Goal: Find specific page/section: Find specific page/section

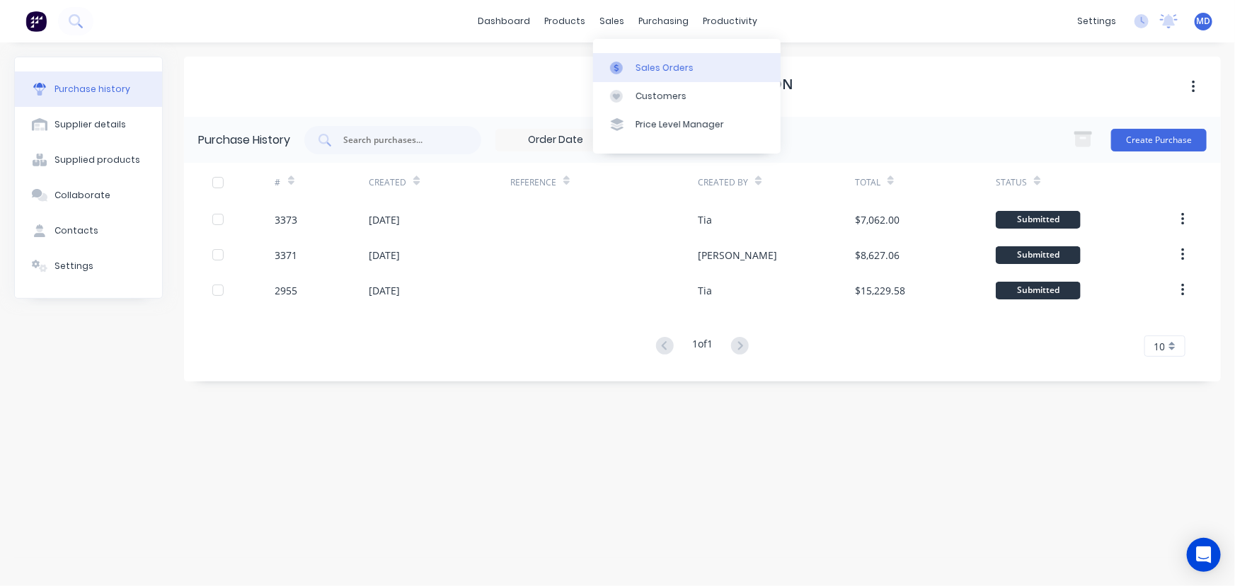
click at [674, 68] on div "Sales Orders" at bounding box center [664, 68] width 58 height 13
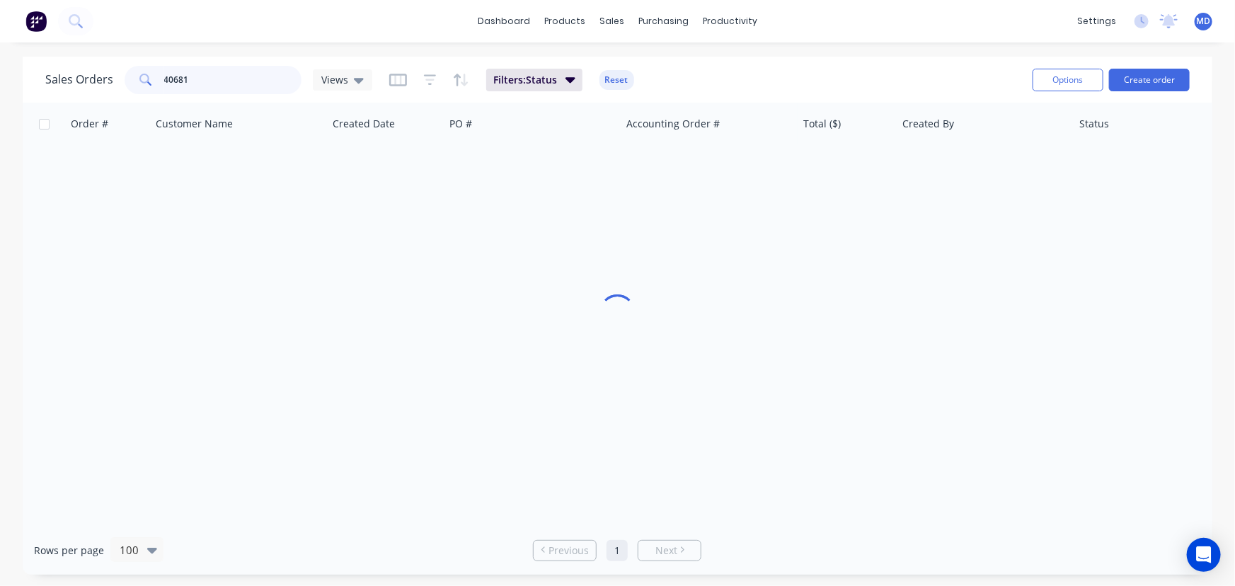
drag, startPoint x: 214, startPoint y: 76, endPoint x: -105, endPoint y: 73, distance: 319.8
click at [0, 73] on html "dashboard products sales purchasing productivity dashboard products Product Cat…" at bounding box center [617, 293] width 1235 height 586
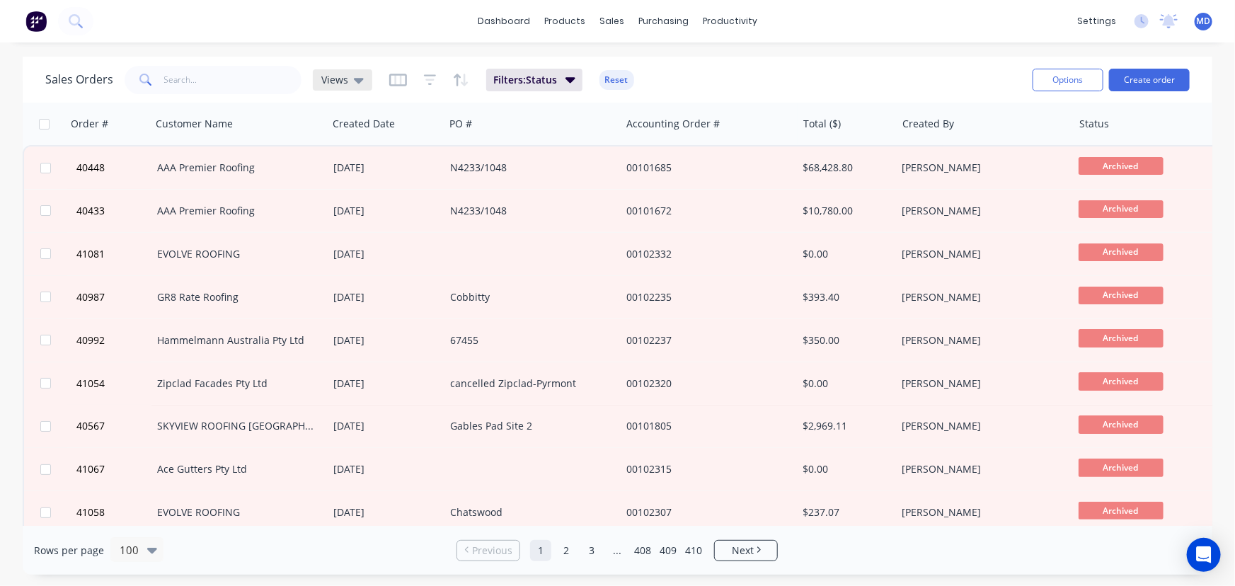
click at [362, 76] on div "Views" at bounding box center [342, 79] width 59 height 21
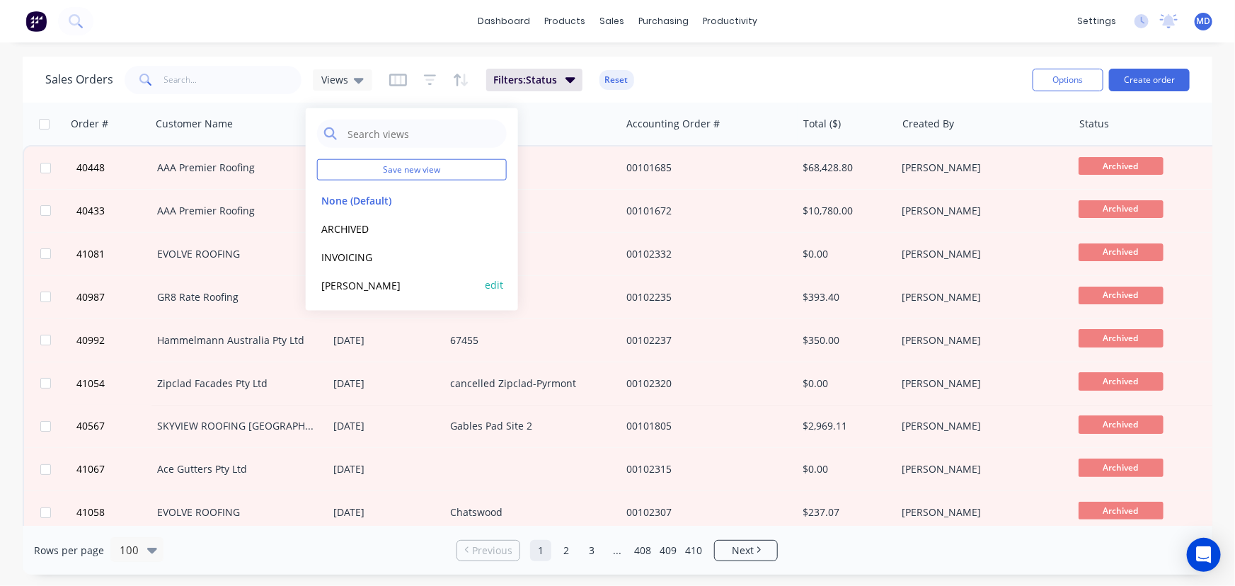
click at [338, 282] on button "[PERSON_NAME]" at bounding box center [397, 285] width 161 height 16
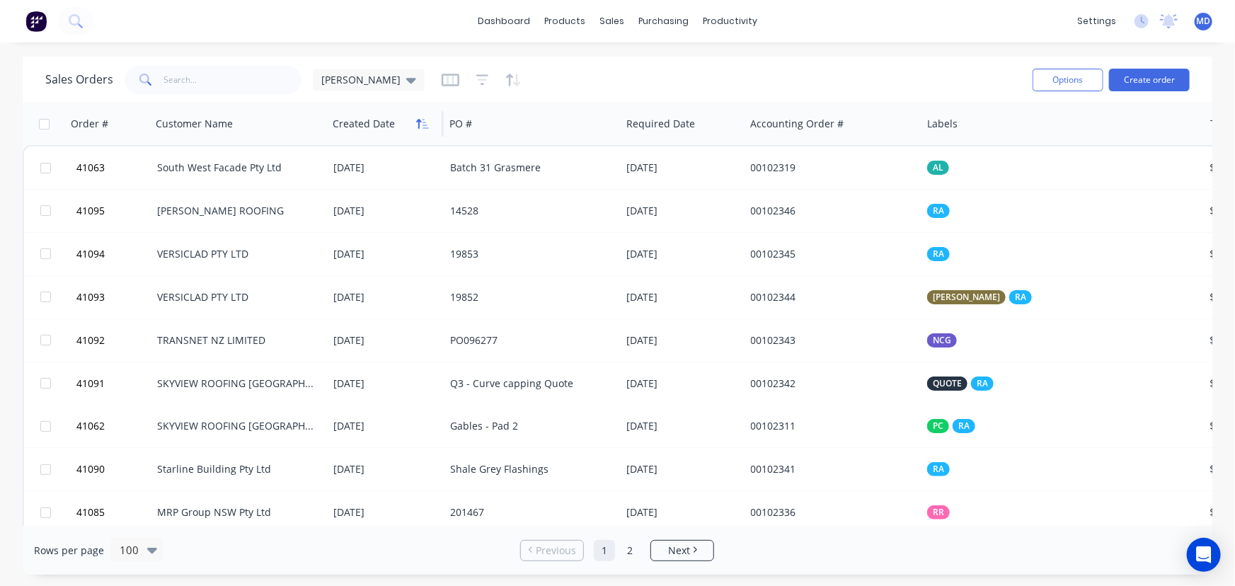
click at [417, 127] on icon "button" at bounding box center [422, 123] width 13 height 11
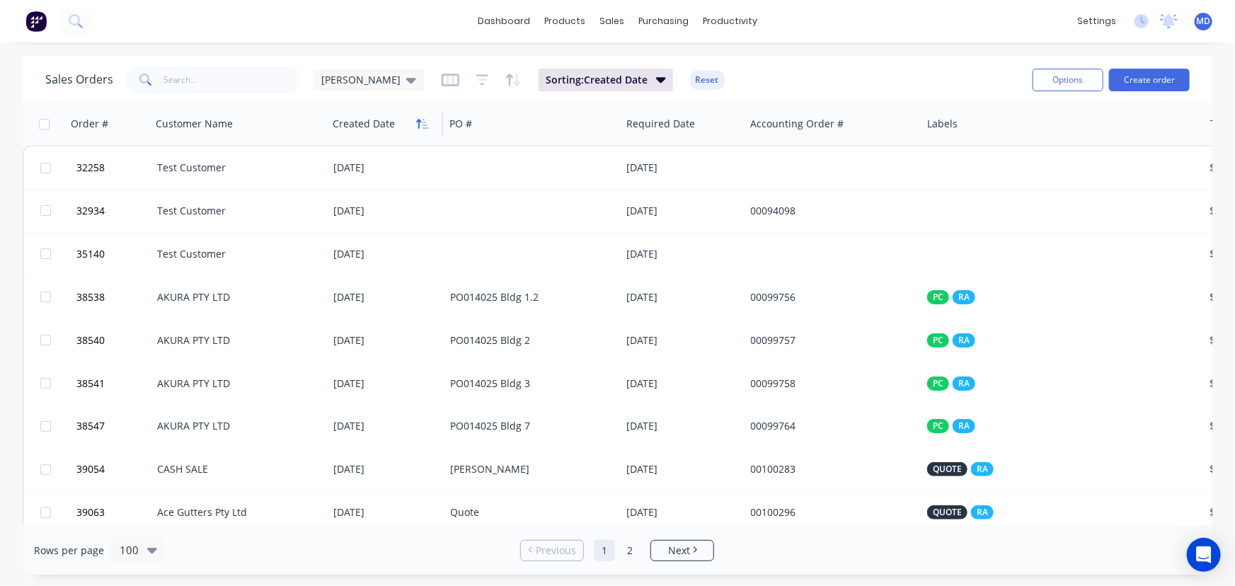
click at [417, 126] on icon "button" at bounding box center [418, 124] width 5 height 10
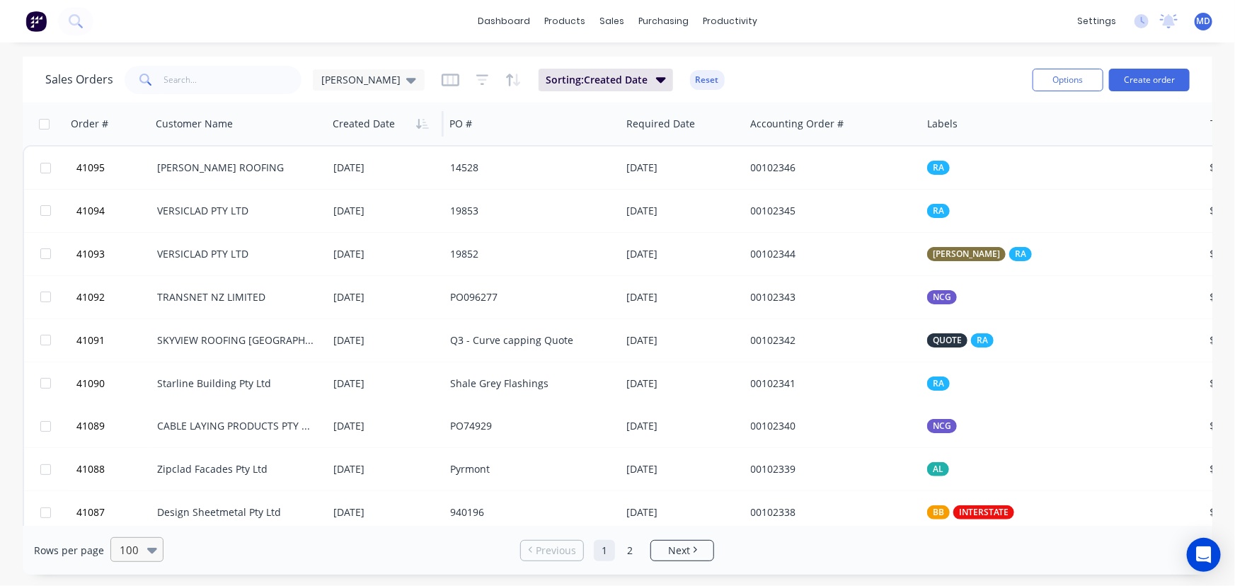
click at [150, 548] on icon at bounding box center [152, 551] width 10 height 6
click at [134, 442] on div "25" at bounding box center [134, 437] width 53 height 26
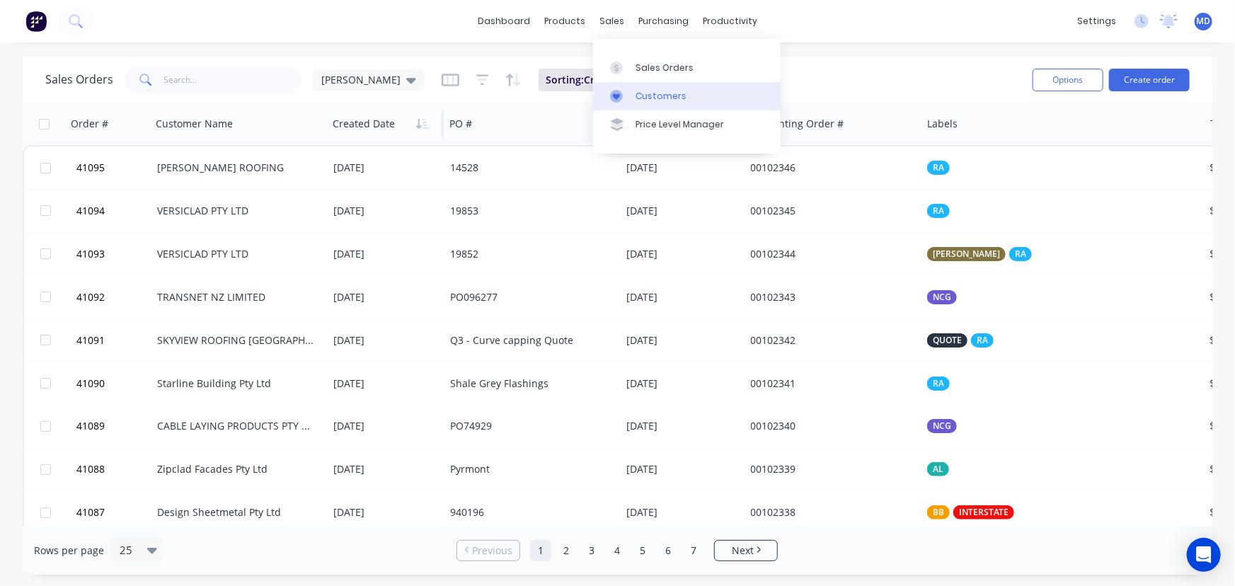
click at [658, 99] on div "Customers" at bounding box center [660, 96] width 51 height 13
